Goal: Transaction & Acquisition: Purchase product/service

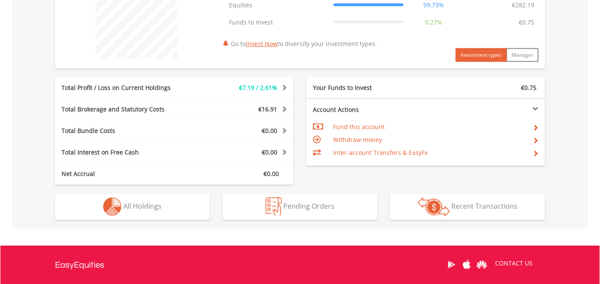
scroll to position [391, 0]
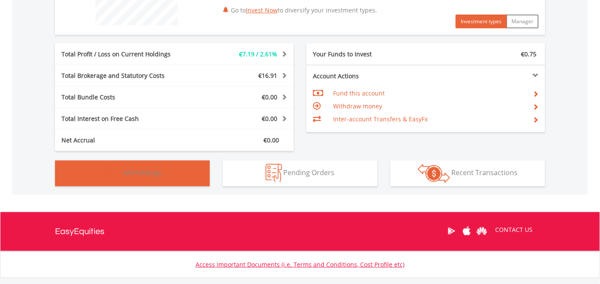
click at [163, 172] on button "Holdings All Holdings" at bounding box center [132, 173] width 155 height 26
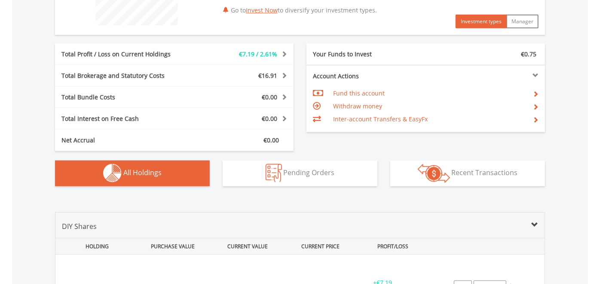
scroll to position [564, 0]
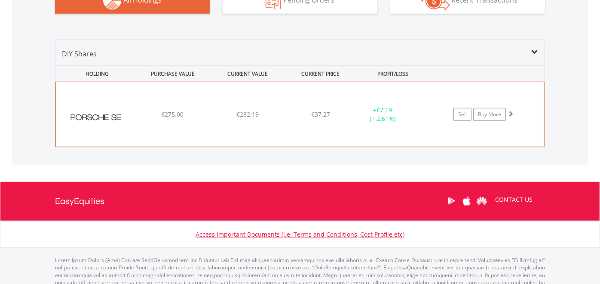
click at [513, 112] on span at bounding box center [511, 114] width 6 height 6
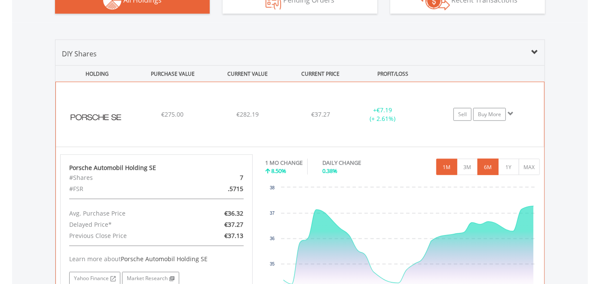
click at [488, 162] on button "6M" at bounding box center [488, 167] width 21 height 16
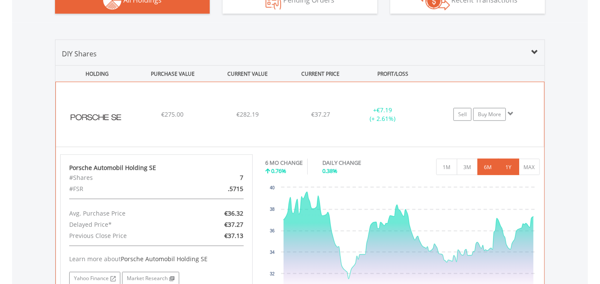
click at [505, 162] on button "1Y" at bounding box center [508, 167] width 21 height 16
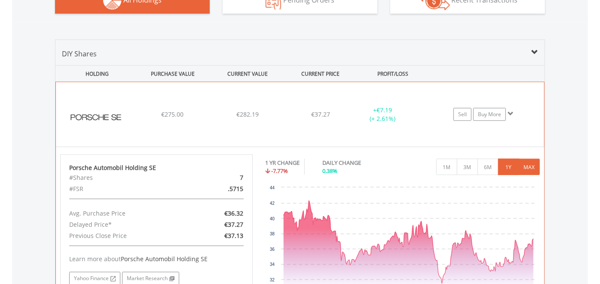
click at [524, 163] on button "MAX" at bounding box center [529, 167] width 21 height 16
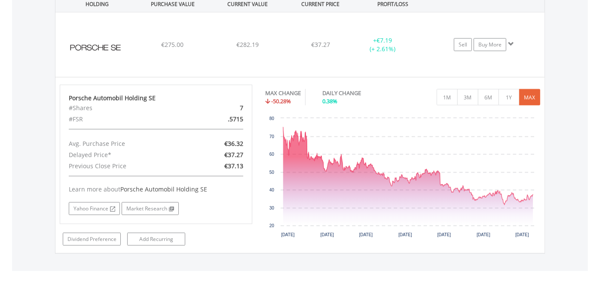
scroll to position [624, 0]
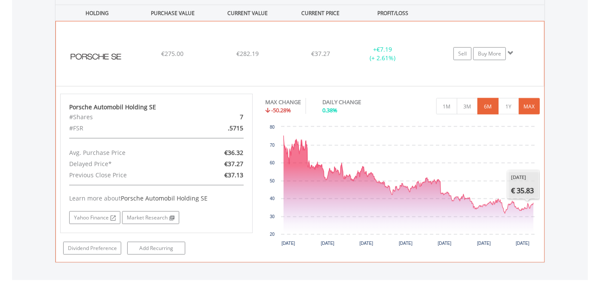
click at [491, 101] on button "6M" at bounding box center [488, 106] width 21 height 16
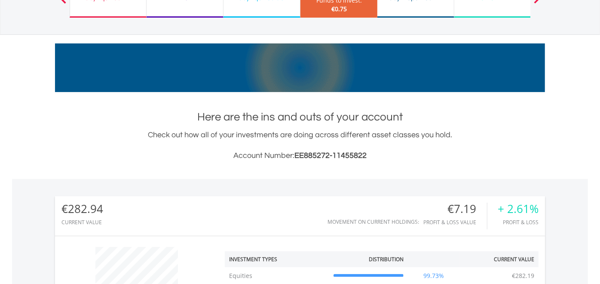
scroll to position [14, 0]
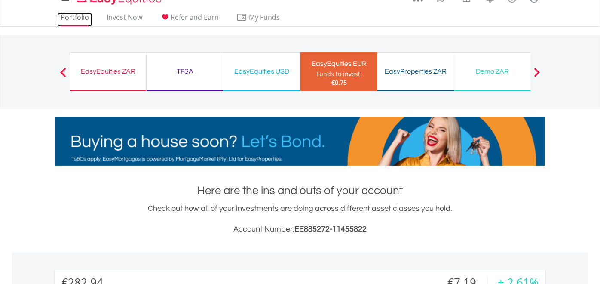
click at [72, 17] on link "Portfolio" at bounding box center [74, 19] width 35 height 13
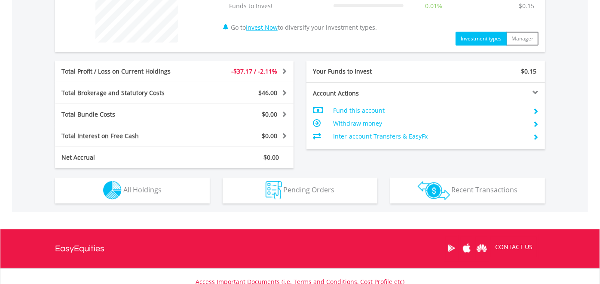
scroll to position [366, 0]
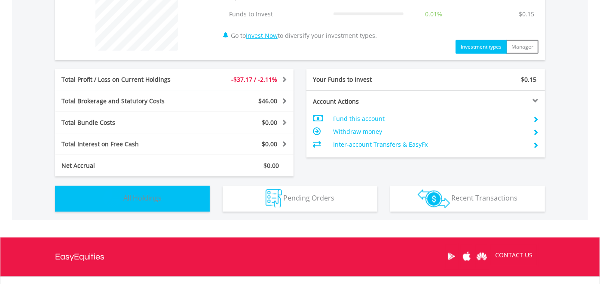
click at [166, 194] on button "Holdings All Holdings" at bounding box center [132, 199] width 155 height 26
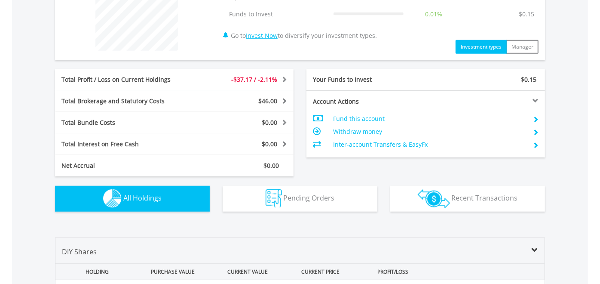
scroll to position [602, 0]
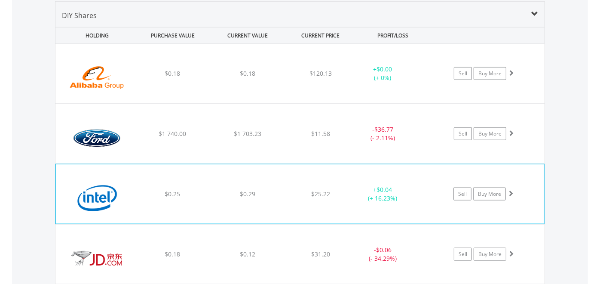
click at [512, 190] on span at bounding box center [511, 193] width 6 height 6
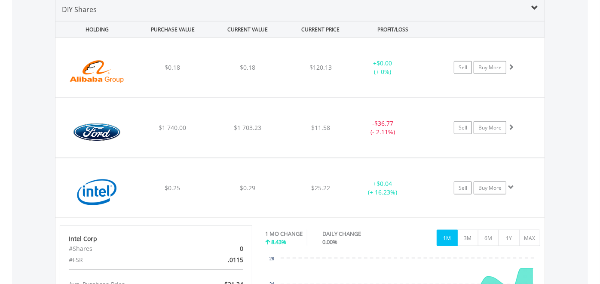
scroll to position [604, 0]
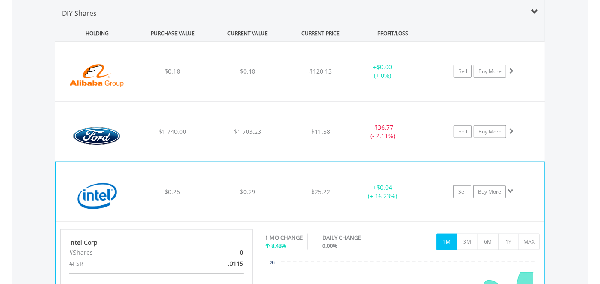
click at [513, 78] on div "Sell Buy More" at bounding box center [488, 71] width 113 height 13
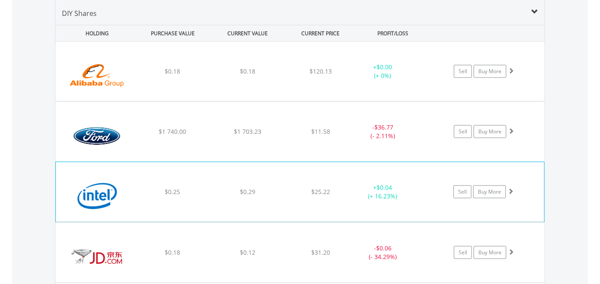
click at [513, 78] on div "Sell Buy More" at bounding box center [488, 71] width 113 height 13
click at [512, 132] on span at bounding box center [511, 131] width 6 height 6
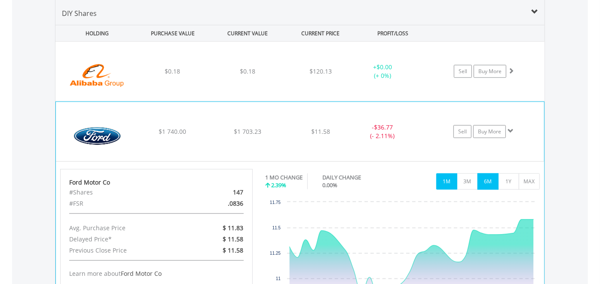
click at [490, 182] on button "6M" at bounding box center [488, 181] width 21 height 16
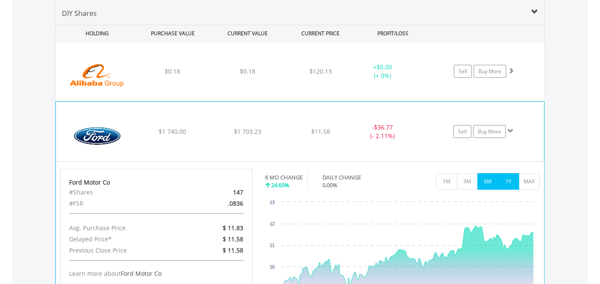
click at [511, 178] on button "1Y" at bounding box center [508, 181] width 21 height 16
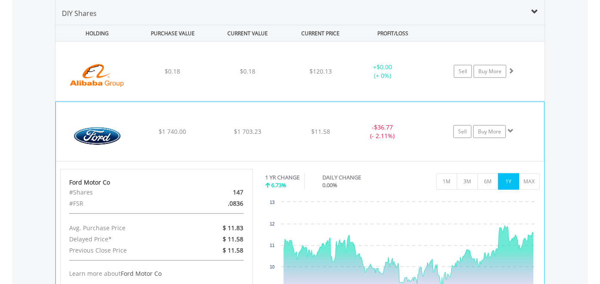
click at [512, 101] on div "﻿ Ford Motor Co $1 740.00 $1 703.23 $11.58 - $36.77 (- 2.11%) Sell Buy More" at bounding box center [299, 71] width 489 height 59
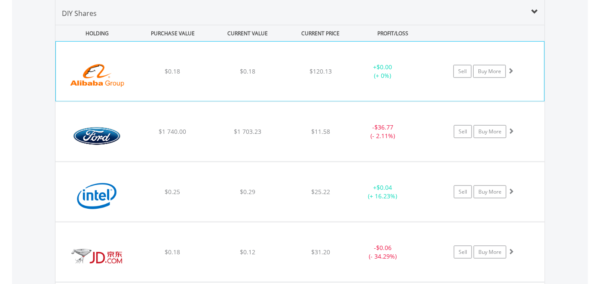
click at [518, 68] on div "Sell Buy More" at bounding box center [488, 71] width 112 height 13
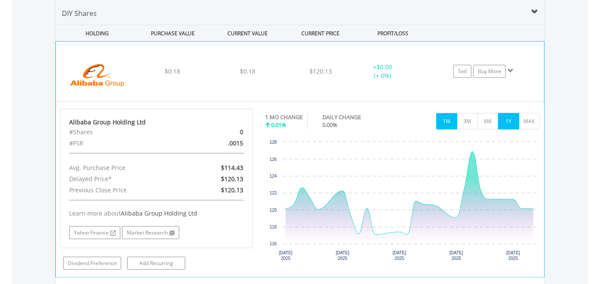
click at [507, 114] on button "1Y" at bounding box center [508, 121] width 21 height 16
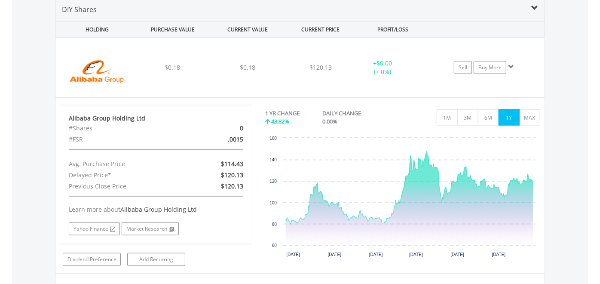
scroll to position [618, 0]
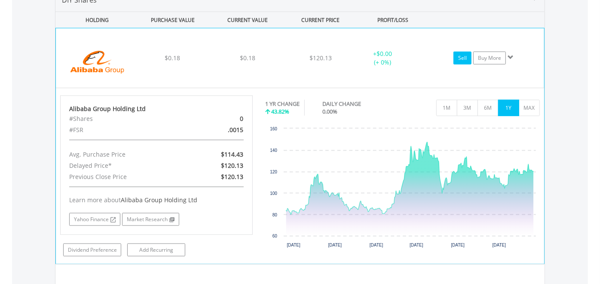
click at [464, 60] on link "Sell" at bounding box center [463, 58] width 18 height 13
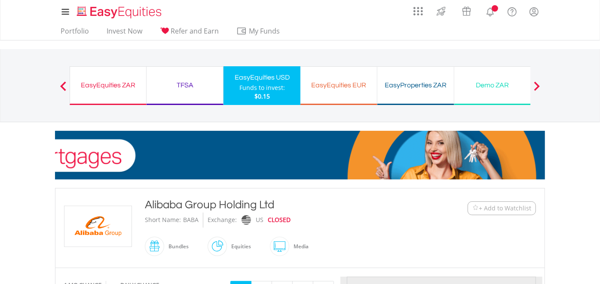
type input "****"
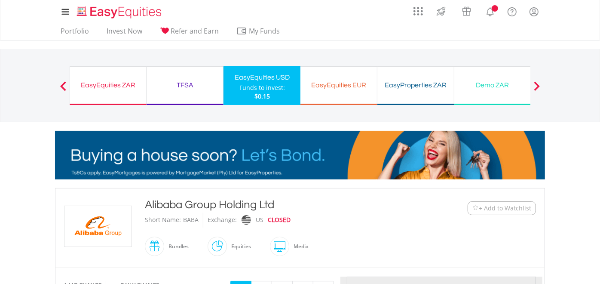
type input "******"
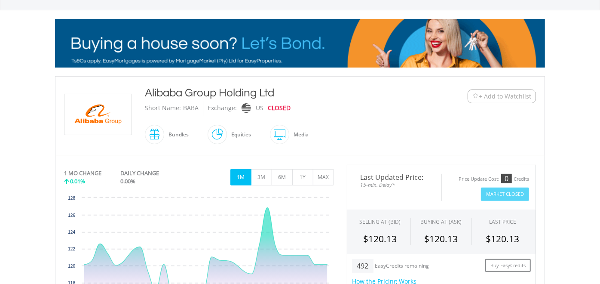
scroll to position [54, 0]
